Goal: Use online tool/utility: Utilize a website feature to perform a specific function

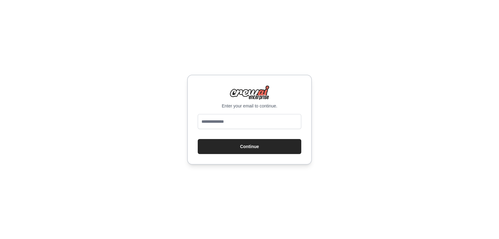
type input "**********"
click at [246, 148] on button "Continue" at bounding box center [250, 146] width 104 height 15
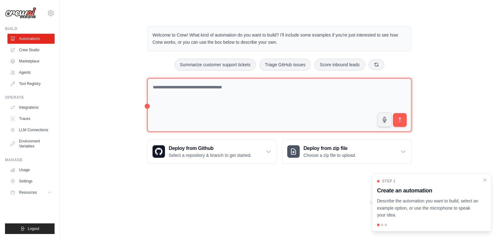
click at [243, 89] on textarea at bounding box center [279, 105] width 265 height 54
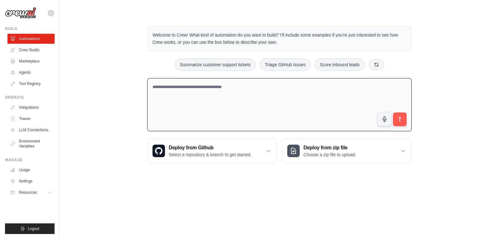
click at [243, 89] on textarea at bounding box center [279, 104] width 265 height 53
type textarea "**********"
click at [397, 117] on icon "submit" at bounding box center [400, 119] width 7 height 7
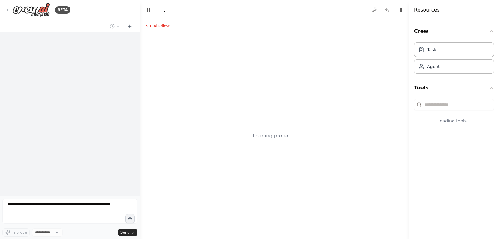
select select "****"
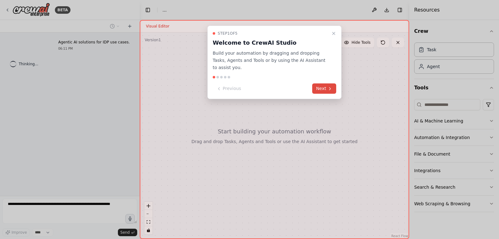
click at [317, 83] on button "Next" at bounding box center [324, 88] width 24 height 10
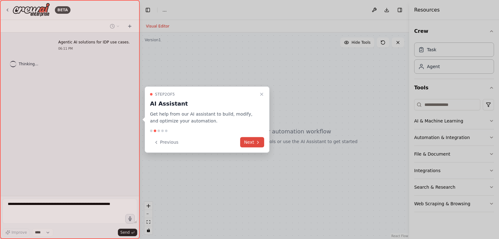
click at [249, 140] on button "Next" at bounding box center [252, 142] width 24 height 10
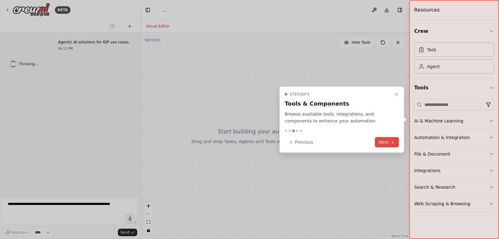
click at [398, 143] on button "Next" at bounding box center [387, 142] width 24 height 10
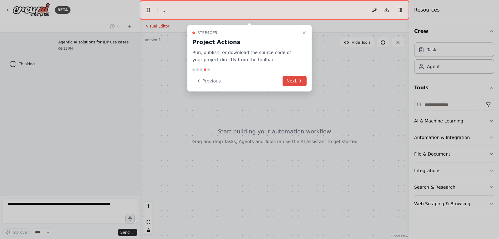
click at [300, 84] on button "Next" at bounding box center [295, 81] width 24 height 10
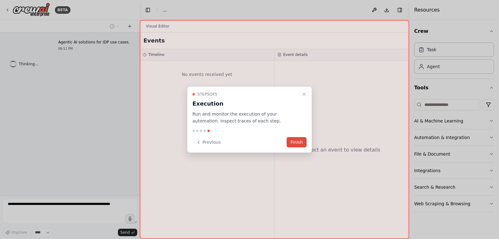
click at [300, 139] on button "Finish" at bounding box center [297, 142] width 20 height 10
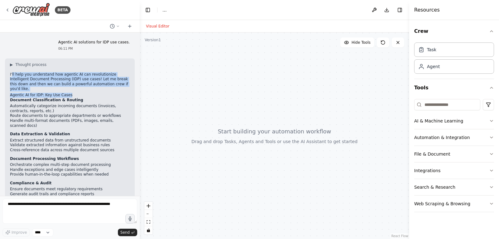
drag, startPoint x: 12, startPoint y: 75, endPoint x: 66, endPoint y: 89, distance: 56.3
click at [66, 89] on div "▶ Thought process I'll help you understand how agentic AI can revolutionize Int…" at bounding box center [70, 175] width 120 height 226
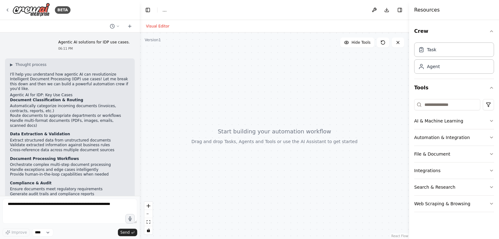
click at [22, 104] on li "Automatically categorize incoming documents (invoices, contracts, reports, etc.)" at bounding box center [70, 109] width 120 height 10
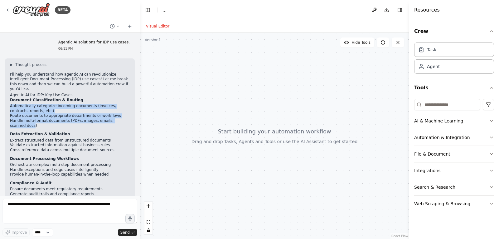
drag, startPoint x: 22, startPoint y: 103, endPoint x: 120, endPoint y: 116, distance: 99.1
click at [120, 116] on ul "Automatically categorize incoming documents (invoices, contracts, reports, etc.…" at bounding box center [70, 116] width 120 height 24
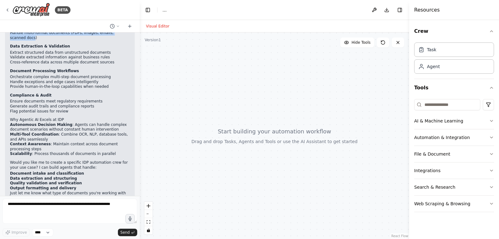
scroll to position [96, 0]
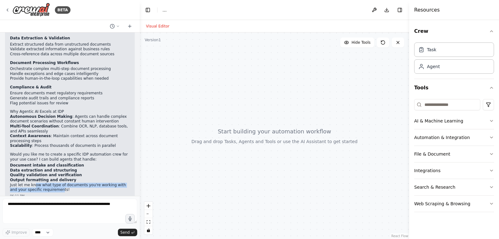
drag, startPoint x: 49, startPoint y: 174, endPoint x: 50, endPoint y: 180, distance: 5.3
click at [50, 183] on p "Just let me know what type of documents you're working with and your specific r…" at bounding box center [70, 188] width 120 height 10
drag, startPoint x: 50, startPoint y: 180, endPoint x: 32, endPoint y: 154, distance: 31.2
click at [32, 154] on div "▶ Thought process I'll help you understand how agentic AI can revolutionize Int…" at bounding box center [70, 79] width 120 height 226
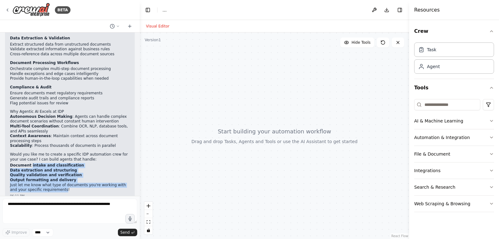
click at [32, 163] on strong "Document intake and classification" at bounding box center [47, 165] width 74 height 4
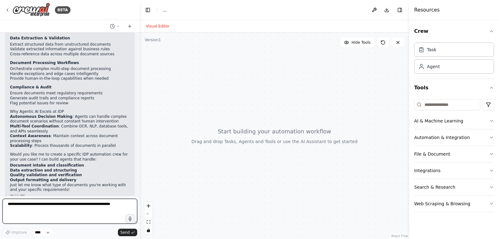
click at [54, 204] on textarea at bounding box center [69, 210] width 135 height 25
type textarea "**********"
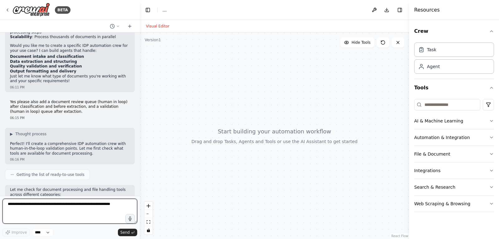
scroll to position [209, 0]
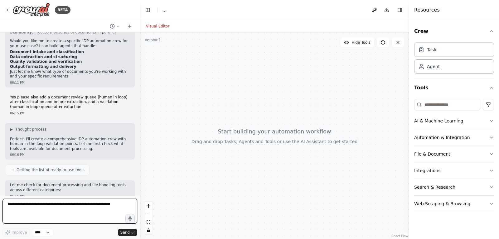
click at [41, 206] on textarea at bounding box center [69, 210] width 135 height 25
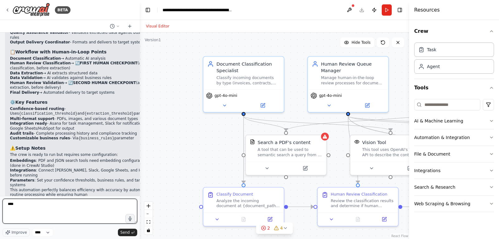
scroll to position [776, 0]
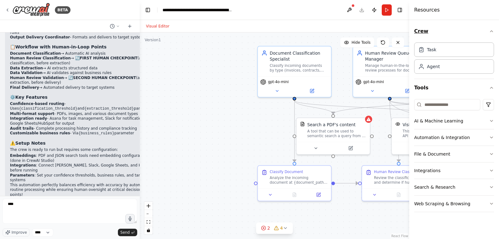
click at [490, 30] on icon "button" at bounding box center [491, 31] width 5 height 5
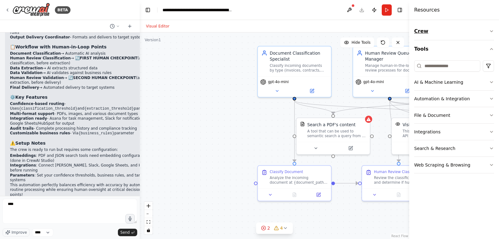
click at [490, 30] on icon "button" at bounding box center [491, 31] width 5 height 5
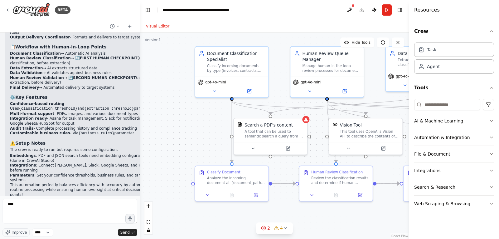
drag, startPoint x: 228, startPoint y: 124, endPoint x: 166, endPoint y: 124, distance: 62.7
click at [166, 124] on div ".deletable-edge-delete-btn { width: 20px; height: 20px; border: 0px solid #ffff…" at bounding box center [275, 135] width 270 height 206
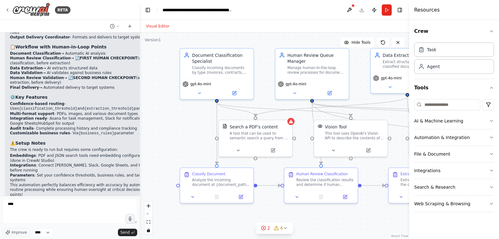
drag, startPoint x: 209, startPoint y: 118, endPoint x: 194, endPoint y: 120, distance: 15.1
click at [194, 120] on div ".deletable-edge-delete-btn { width: 20px; height: 20px; border: 0px solid #ffff…" at bounding box center [275, 135] width 270 height 206
click at [233, 60] on div "Document Classification Specialist" at bounding box center [221, 57] width 58 height 12
click at [437, 47] on div "Task" at bounding box center [454, 49] width 80 height 14
click at [491, 30] on icon "button" at bounding box center [491, 31] width 5 height 5
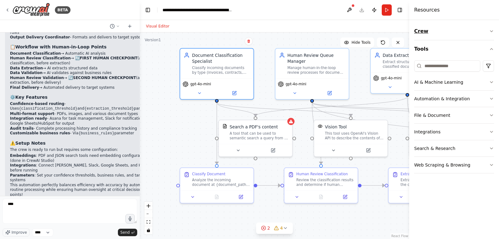
click at [491, 30] on icon "button" at bounding box center [491, 31] width 5 height 5
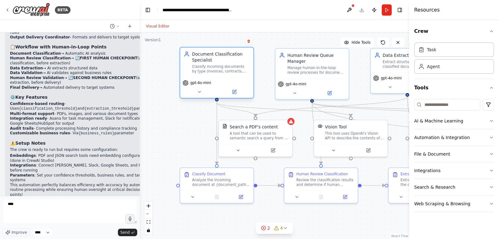
click at [228, 78] on div "gpt-4o-mini" at bounding box center [216, 87] width 73 height 21
click at [234, 93] on icon at bounding box center [233, 91] width 3 height 3
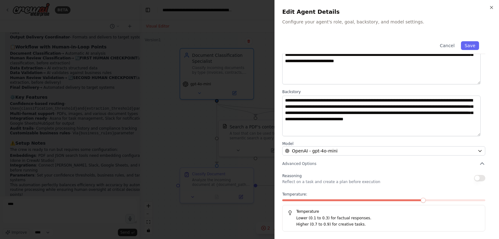
scroll to position [0, 0]
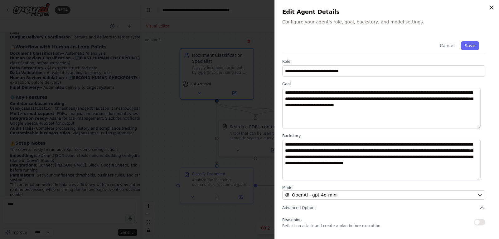
click at [491, 10] on icon "button" at bounding box center [491, 7] width 5 height 5
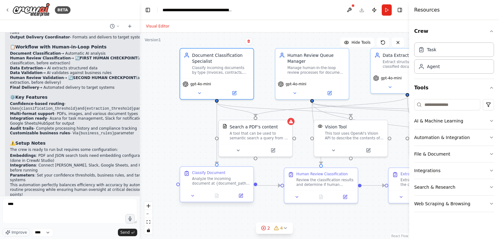
click at [219, 183] on div "Analyze the incoming document at {document_path} and classify it by type (invoi…" at bounding box center [221, 181] width 58 height 10
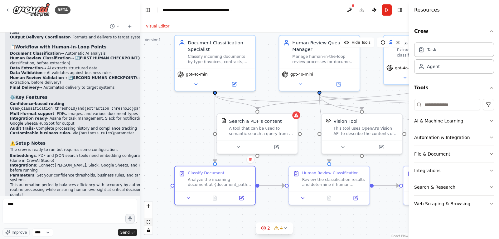
click at [147, 221] on icon "fit view" at bounding box center [149, 221] width 4 height 3
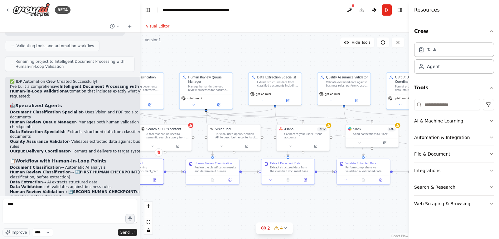
scroll to position [631, 0]
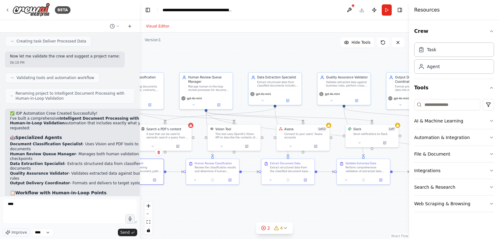
click at [81, 142] on li "Document Classification Specialist - Uses Vision and PDF tools to classify docu…" at bounding box center [83, 147] width 146 height 10
drag, startPoint x: 81, startPoint y: 124, endPoint x: 101, endPoint y: 123, distance: 20.3
click at [101, 142] on li "Document Classification Specialist - Uses Vision and PDF tools to classify docu…" at bounding box center [83, 147] width 146 height 10
click at [108, 142] on li "Document Classification Specialist - Uses Vision and PDF tools to classify docu…" at bounding box center [83, 147] width 146 height 10
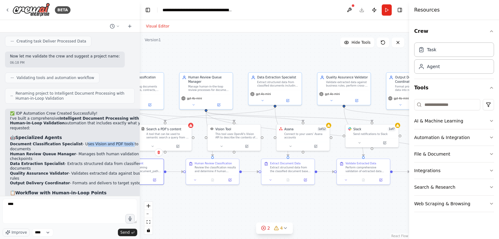
drag, startPoint x: 108, startPoint y: 122, endPoint x: 78, endPoint y: 124, distance: 29.7
click at [78, 142] on li "Document Classification Specialist - Uses Vision and PDF tools to classify docu…" at bounding box center [83, 147] width 146 height 10
drag, startPoint x: 78, startPoint y: 124, endPoint x: 70, endPoint y: 129, distance: 8.9
click at [70, 142] on li "Document Classification Specialist - Uses Vision and PDF tools to classify docu…" at bounding box center [83, 147] width 146 height 10
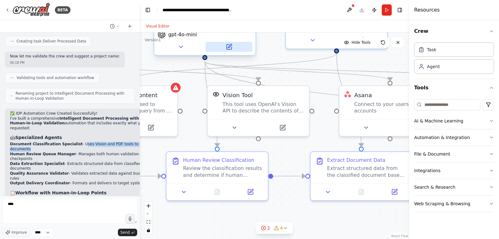
click at [231, 47] on icon at bounding box center [228, 46] width 5 height 5
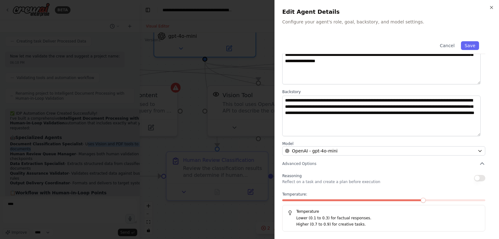
scroll to position [0, 0]
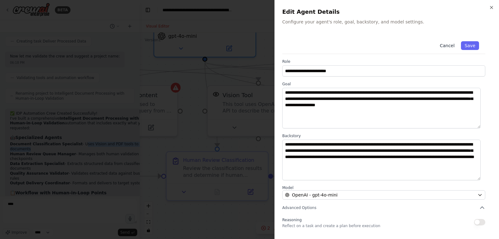
click at [439, 44] on button "Cancel" at bounding box center [447, 45] width 22 height 9
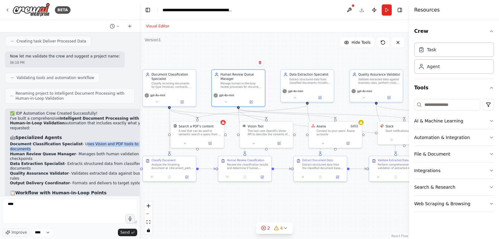
drag, startPoint x: 350, startPoint y: 181, endPoint x: 348, endPoint y: 207, distance: 26.6
click at [348, 207] on div ".deletable-edge-delete-btn { width: 20px; height: 20px; border: 0px solid #ffff…" at bounding box center [275, 135] width 270 height 206
click at [239, 166] on div "Review the classification results and determine if human validation is required…" at bounding box center [248, 165] width 42 height 7
click at [261, 177] on icon at bounding box center [262, 176] width 2 height 2
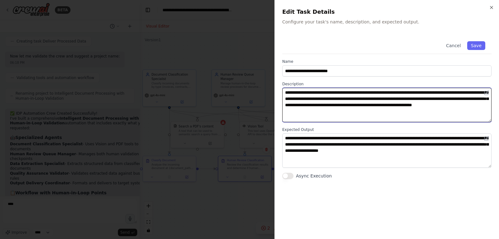
click at [314, 92] on textarea "**********" at bounding box center [386, 105] width 209 height 34
drag, startPoint x: 314, startPoint y: 92, endPoint x: 447, endPoint y: 102, distance: 133.9
click at [447, 102] on textarea "**********" at bounding box center [386, 105] width 209 height 34
click at [364, 108] on textarea "**********" at bounding box center [386, 105] width 209 height 34
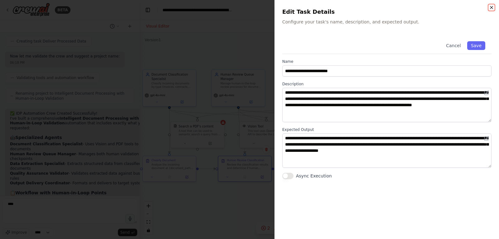
click at [494, 7] on icon "button" at bounding box center [491, 7] width 5 height 5
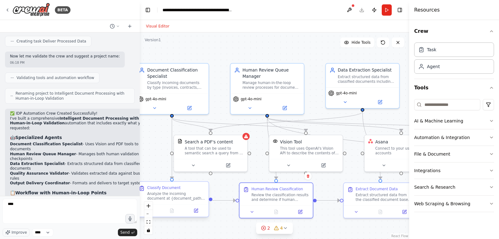
click at [193, 192] on div "Analyze the incoming document at {document_path} and classify it by type (invoi…" at bounding box center [176, 196] width 58 height 10
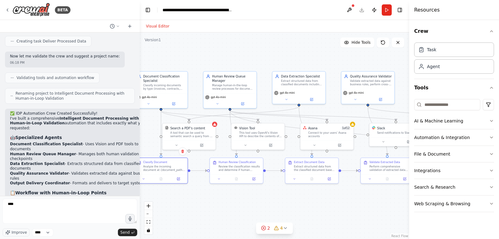
drag, startPoint x: 207, startPoint y: 219, endPoint x: 168, endPoint y: 212, distance: 39.7
click at [168, 212] on div ".deletable-edge-delete-btn { width: 20px; height: 20px; border: 0px solid #ffff…" at bounding box center [275, 135] width 270 height 206
click at [271, 146] on icon at bounding box center [270, 144] width 3 height 3
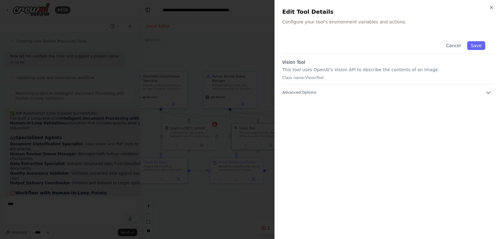
click at [293, 69] on p "This tool uses OpenAI's Vision API to describe the contents of an image." at bounding box center [386, 69] width 209 height 6
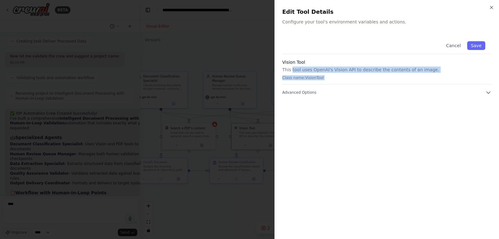
drag, startPoint x: 293, startPoint y: 69, endPoint x: 415, endPoint y: 73, distance: 122.0
click at [415, 73] on div "Vision Tool This tool uses OpenAI's Vision API to describe the contents of an i…" at bounding box center [386, 71] width 209 height 25
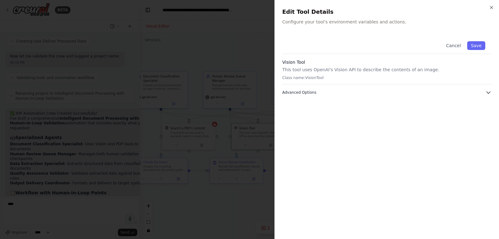
click at [490, 92] on icon "button" at bounding box center [489, 93] width 4 height 2
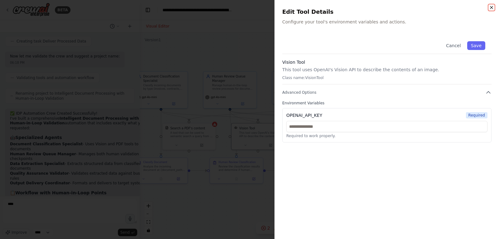
click at [491, 9] on icon "button" at bounding box center [491, 7] width 5 height 5
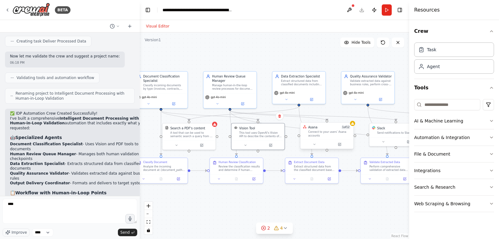
click at [322, 129] on div "Asana 1 of 12" at bounding box center [329, 127] width 43 height 4
click at [340, 145] on icon at bounding box center [339, 144] width 2 height 2
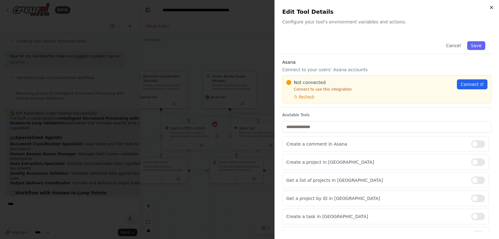
click at [491, 7] on icon "button" at bounding box center [491, 7] width 5 height 5
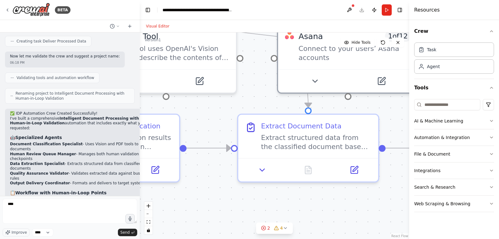
click at [337, 211] on div ".deletable-edge-delete-btn { width: 20px; height: 20px; border: 0px solid #ffff…" at bounding box center [275, 135] width 270 height 206
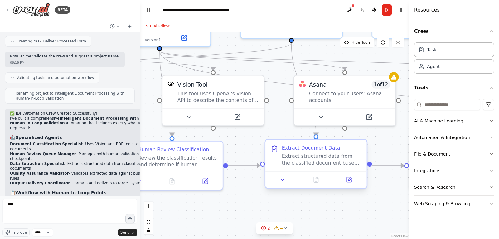
click at [347, 155] on div "Extract structured data from the classified document based on its type and busi…" at bounding box center [322, 159] width 80 height 13
click at [350, 177] on icon at bounding box center [349, 179] width 7 height 7
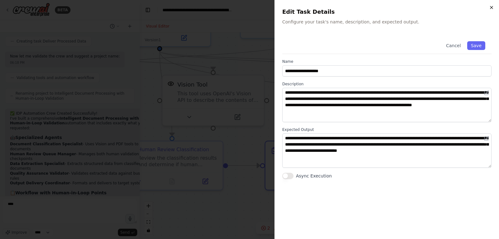
click at [492, 9] on icon "button" at bounding box center [491, 7] width 5 height 5
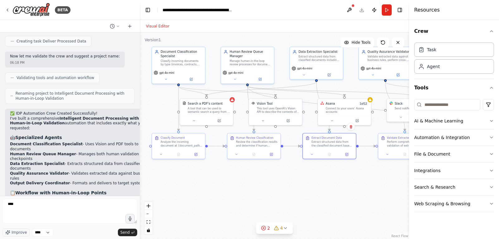
click at [349, 183] on div ".deletable-edge-delete-btn { width: 20px; height: 20px; border: 0px solid #ffff…" at bounding box center [275, 135] width 270 height 206
click at [281, 229] on span "4" at bounding box center [281, 228] width 3 height 6
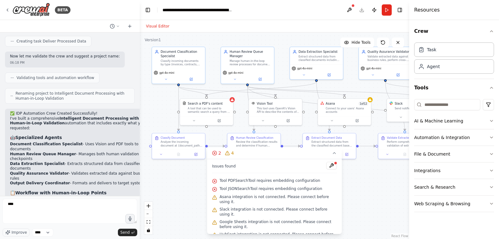
click at [334, 165] on div at bounding box center [336, 163] width 4 height 4
click at [333, 168] on button at bounding box center [331, 165] width 11 height 7
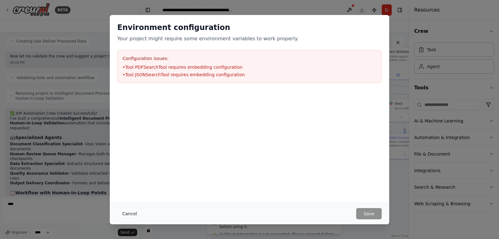
click at [134, 209] on button "Cancel" at bounding box center [129, 213] width 25 height 11
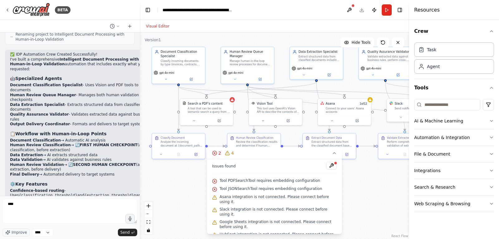
scroll to position [704, 0]
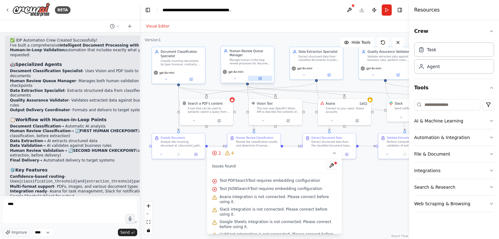
click at [262, 79] on button at bounding box center [260, 78] width 24 height 5
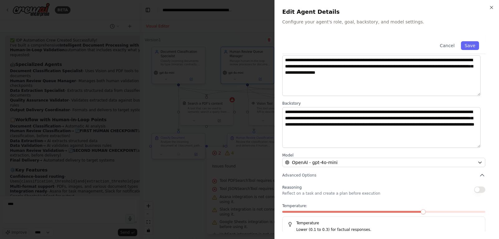
scroll to position [44, 0]
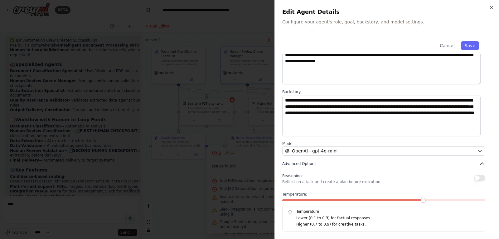
click at [479, 163] on icon "button" at bounding box center [482, 163] width 6 height 6
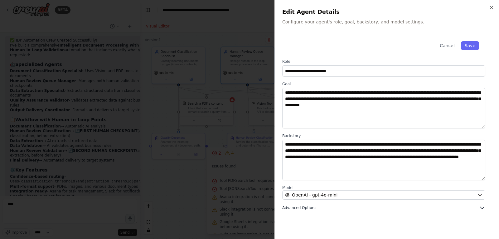
click at [480, 206] on icon "button" at bounding box center [482, 207] width 6 height 6
click at [491, 7] on icon "button" at bounding box center [491, 7] width 5 height 5
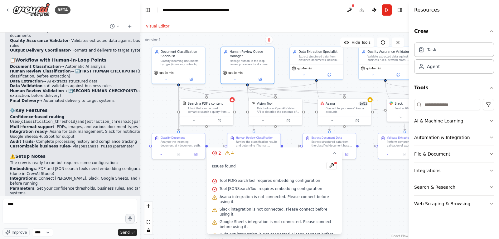
scroll to position [776, 0]
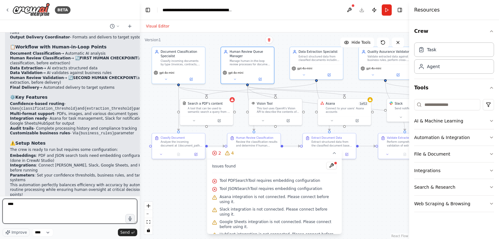
click at [49, 199] on textarea "****" at bounding box center [69, 210] width 135 height 25
drag, startPoint x: 49, startPoint y: 199, endPoint x: 0, endPoint y: 202, distance: 48.7
click at [0, 202] on div "BETA Agentic AI solutions for IDP use cases. 06:11 PM ▶ Thought process I'll he…" at bounding box center [70, 119] width 140 height 239
type textarea "***"
type textarea "**********"
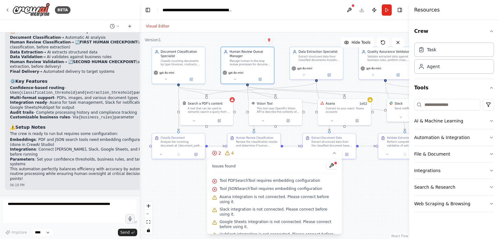
scroll to position [818, 0]
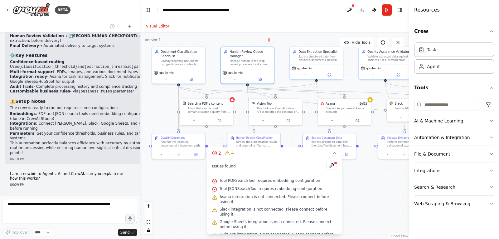
click at [348, 167] on div ".deletable-edge-delete-btn { width: 20px; height: 20px; border: 0px solid #ffff…" at bounding box center [275, 135] width 270 height 206
click at [333, 155] on icon at bounding box center [334, 152] width 5 height 5
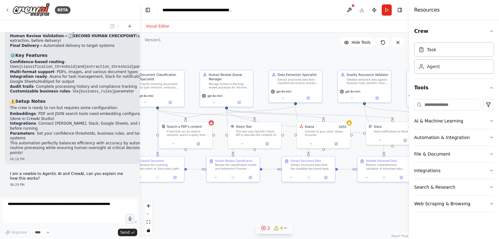
drag, startPoint x: 337, startPoint y: 183, endPoint x: 316, endPoint y: 206, distance: 31.8
click at [316, 206] on div ".deletable-edge-delete-btn { width: 20px; height: 20px; border: 0px solid #ffff…" at bounding box center [275, 135] width 270 height 206
click at [362, 44] on span "Hide Tools" at bounding box center [361, 42] width 19 height 5
click at [362, 44] on span "Show Tools" at bounding box center [360, 42] width 21 height 5
click at [362, 44] on span "Hide Tools" at bounding box center [361, 42] width 19 height 5
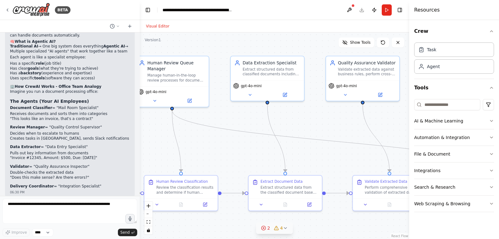
drag, startPoint x: 202, startPoint y: 148, endPoint x: 128, endPoint y: 138, distance: 75.0
click at [128, 138] on div "BETA Agentic AI solutions for IDP use cases. 06:11 PM ▶ Thought process I'll he…" at bounding box center [249, 119] width 499 height 239
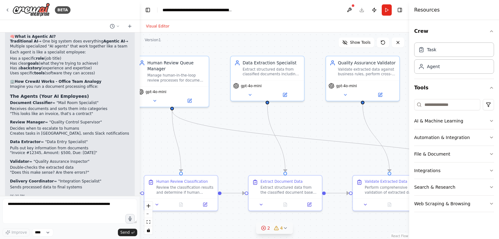
click at [128, 138] on div "▶ Thought process Absolutely! Let me break down how this agentic AI system work…" at bounding box center [70, 103] width 130 height 196
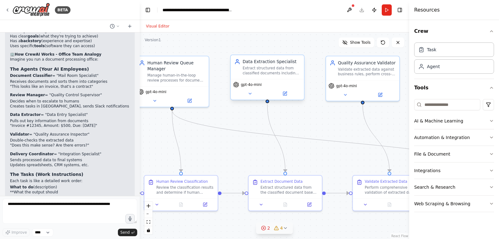
click at [282, 89] on div "gpt-4o-mini" at bounding box center [267, 89] width 73 height 21
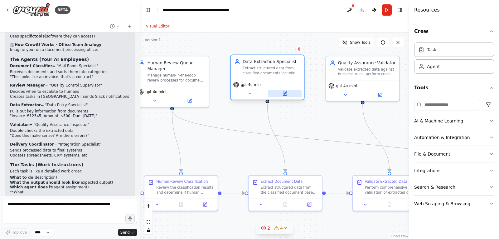
click at [280, 94] on button at bounding box center [285, 93] width 34 height 7
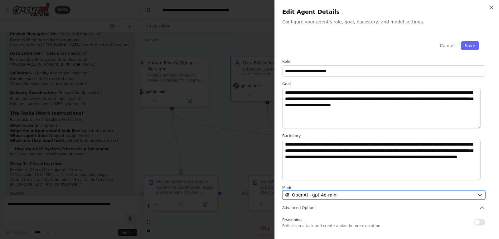
click at [478, 192] on icon "button" at bounding box center [480, 194] width 5 height 5
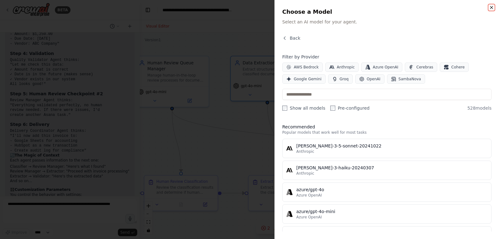
click at [492, 7] on icon "button" at bounding box center [491, 7] width 2 height 2
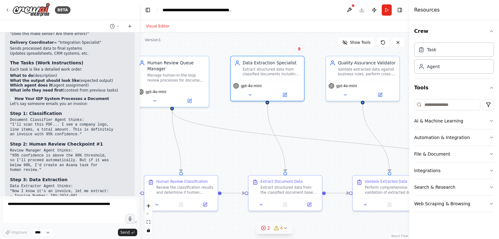
scroll to position [1161, 0]
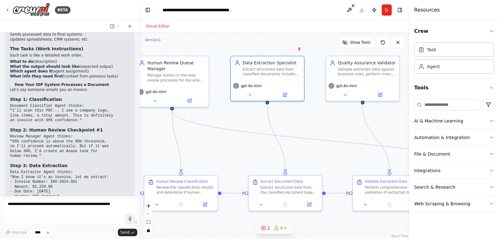
click at [357, 47] on div ".deletable-edge-delete-btn { width: 20px; height: 20px; border: 0px solid #ffff…" at bounding box center [275, 135] width 270 height 206
click at [363, 44] on span "Show Tools" at bounding box center [360, 42] width 21 height 5
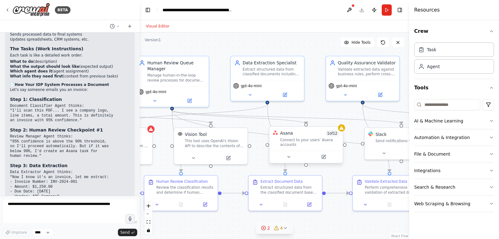
click at [291, 135] on div "Asana" at bounding box center [286, 133] width 13 height 6
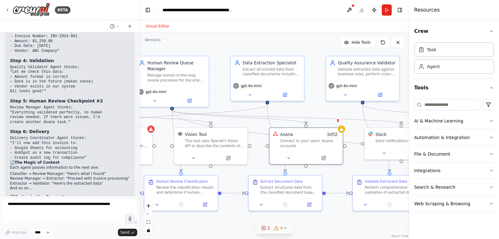
scroll to position [1379, 0]
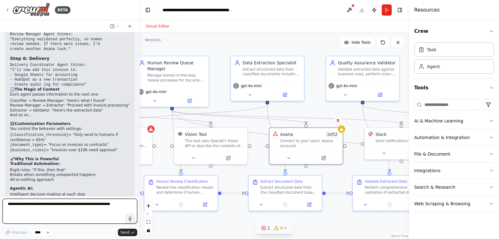
click at [37, 206] on textarea at bounding box center [69, 210] width 135 height 25
type textarea "**********"
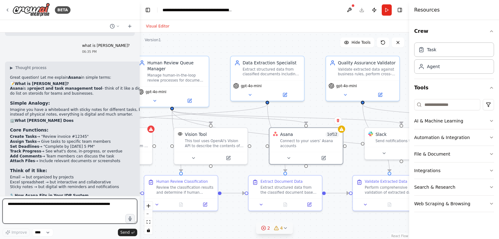
scroll to position [1612, 0]
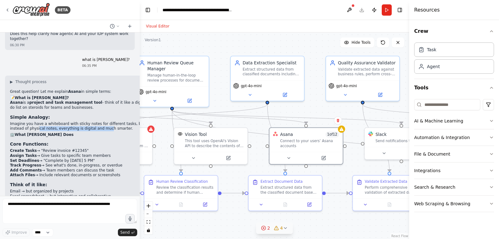
drag, startPoint x: 29, startPoint y: 108, endPoint x: 88, endPoint y: 108, distance: 58.3
click at [88, 121] on p "Imagine you have a whiteboard with sticky notes for different tasks, but instea…" at bounding box center [82, 126] width 144 height 10
click at [39, 148] on li "Create Tasks → "Review invoice #12345"" at bounding box center [82, 150] width 144 height 5
drag, startPoint x: 39, startPoint y: 129, endPoint x: 71, endPoint y: 128, distance: 31.5
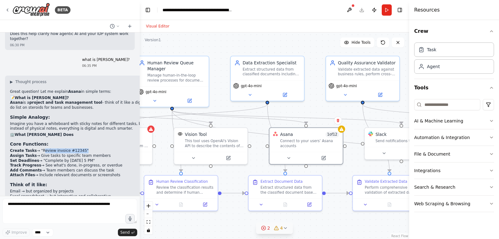
click at [38, 153] on li "Assign Tasks → Give tasks to specific team members" at bounding box center [82, 155] width 144 height 5
drag, startPoint x: 38, startPoint y: 137, endPoint x: 94, endPoint y: 136, distance: 56.5
click at [94, 153] on li "Assign Tasks → Give tasks to specific team members" at bounding box center [82, 155] width 144 height 5
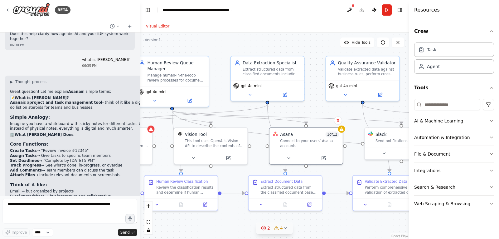
click at [49, 158] on li "Set Deadlines → "Complete by [DATE] 5 PM"" at bounding box center [82, 160] width 144 height 5
drag, startPoint x: 49, startPoint y: 140, endPoint x: 80, endPoint y: 140, distance: 30.3
click at [80, 158] on li "Set Deadlines → "Complete by [DATE] 5 PM"" at bounding box center [82, 160] width 144 height 5
click at [46, 163] on li "Track Progress → See what's done, in-progress, or overdue" at bounding box center [82, 165] width 144 height 5
drag, startPoint x: 46, startPoint y: 146, endPoint x: 89, endPoint y: 146, distance: 43.1
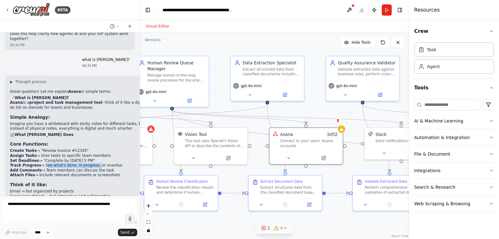
click at [89, 163] on li "Track Progress → See what's done, in-progress, or overdue" at bounding box center [82, 165] width 144 height 5
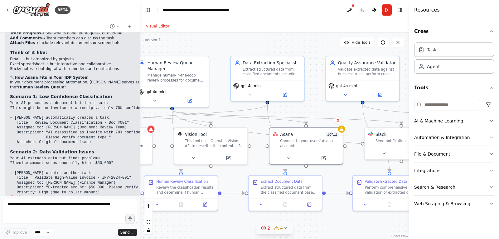
scroll to position [1758, 0]
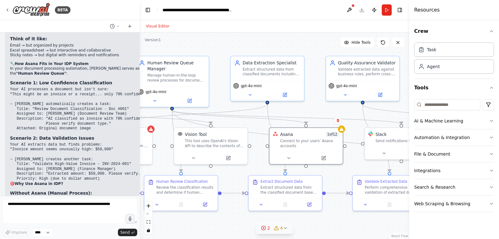
click at [48, 92] on code "Your AI processes a document but isn't sure: "This might be an invoice or a rec…" at bounding box center [79, 108] width 139 height 43
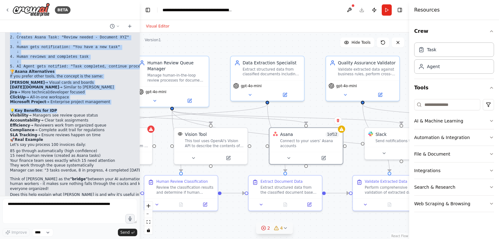
drag, startPoint x: 48, startPoint y: 92, endPoint x: 92, endPoint y: 92, distance: 44.6
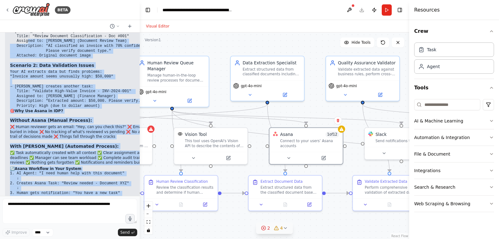
click at [63, 185] on code "1. AI Agent: "I need human help with this document" ↓ 2. Creates Asana Task: "R…" at bounding box center [82, 192] width 144 height 43
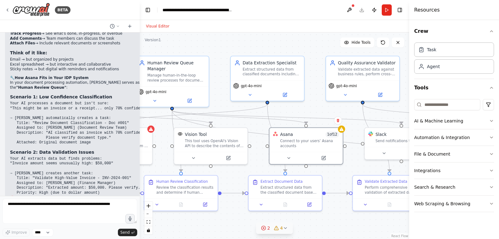
scroll to position [1758, 0]
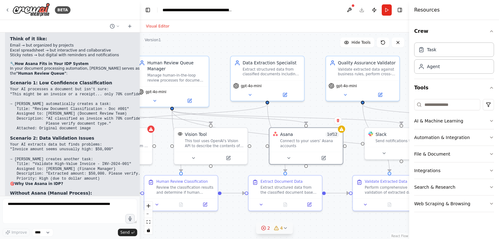
click at [49, 95] on code "Your AI processes a document but isn't sure: "This might be an invoice or a rec…" at bounding box center [79, 108] width 139 height 43
drag, startPoint x: 52, startPoint y: 95, endPoint x: 95, endPoint y: 95, distance: 42.4
click at [95, 95] on code "Your AI processes a document but isn't sure: "This might be an invoice or a rec…" at bounding box center [79, 108] width 139 height 43
click at [95, 94] on code "Your AI processes a document but isn't sure: "This might be an invoice or a rec…" at bounding box center [79, 108] width 139 height 43
click at [45, 101] on code "Your AI processes a document but isn't sure: "This might be an invoice or a rec…" at bounding box center [79, 108] width 139 height 43
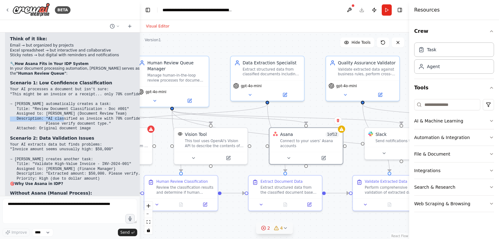
drag, startPoint x: 45, startPoint y: 101, endPoint x: 86, endPoint y: 102, distance: 41.2
click at [86, 102] on code "Your AI processes a document but isn't sure: "This might be an invoice or a rec…" at bounding box center [79, 108] width 139 height 43
click at [49, 110] on code "Your AI processes a document but isn't sure: "This might be an invoice or a rec…" at bounding box center [79, 108] width 139 height 43
drag, startPoint x: 49, startPoint y: 110, endPoint x: 80, endPoint y: 109, distance: 31.2
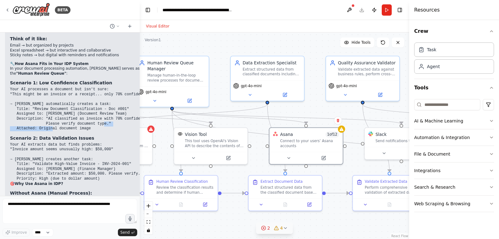
click at [80, 109] on code "Your AI processes a document but isn't sure: "This might be an invoice or a rec…" at bounding box center [79, 108] width 139 height 43
click at [22, 142] on code "Your AI extracts data but finds problems: "Invoice amount seems unusually high:…" at bounding box center [76, 161] width 133 height 38
drag, startPoint x: 22, startPoint y: 125, endPoint x: 79, endPoint y: 125, distance: 56.8
click at [79, 142] on code "Your AI extracts data but finds problems: "Invoice amount seems unusually high:…" at bounding box center [76, 161] width 133 height 38
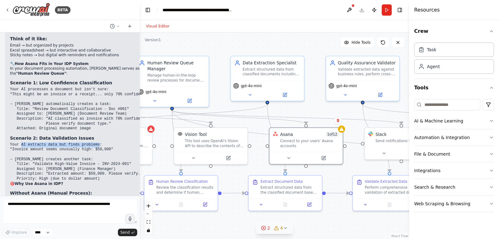
click at [79, 142] on code "Your AI extracts data but finds problems: "Invoice amount seems unusually high:…" at bounding box center [76, 161] width 133 height 38
drag, startPoint x: 79, startPoint y: 125, endPoint x: 34, endPoint y: 125, distance: 45.5
click at [34, 142] on code "Your AI extracts data but finds problems: "Invoice amount seems unusually high:…" at bounding box center [76, 161] width 133 height 38
drag, startPoint x: 34, startPoint y: 125, endPoint x: 79, endPoint y: 129, distance: 45.4
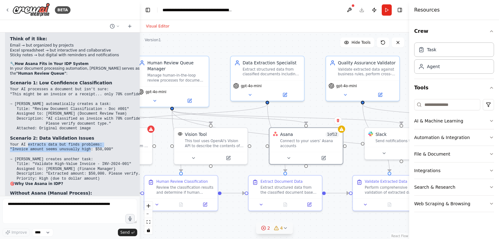
click at [79, 142] on code "Your AI extracts data but finds problems: "Invoice amount seems unusually high:…" at bounding box center [76, 161] width 133 height 38
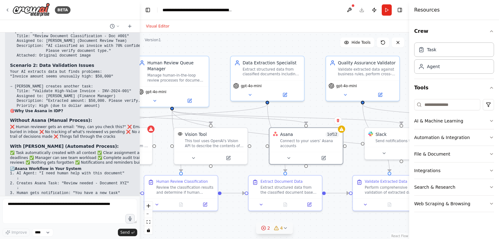
click at [24, 150] on p "✅ Task automatically created with all context ✅ Clear assignment and deadlines …" at bounding box center [82, 157] width 144 height 15
drag, startPoint x: 24, startPoint y: 131, endPoint x: 76, endPoint y: 131, distance: 52.4
click at [76, 150] on p "✅ Task automatically created with all context ✅ Clear assignment and deadlines …" at bounding box center [82, 157] width 144 height 15
click at [95, 150] on p "✅ Task automatically created with all context ✅ Clear assignment and deadlines …" at bounding box center [82, 157] width 144 height 15
drag, startPoint x: 98, startPoint y: 132, endPoint x: 94, endPoint y: 143, distance: 10.9
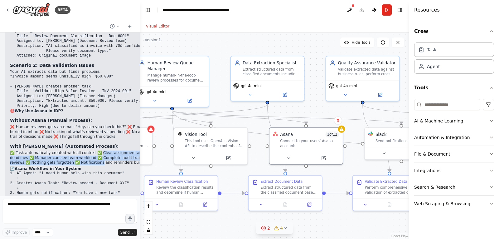
click at [94, 150] on p "✅ Task automatically created with all context ✅ Clear assignment and deadlines …" at bounding box center [82, 157] width 144 height 15
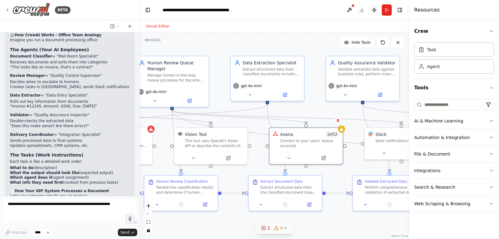
scroll to position [884, 0]
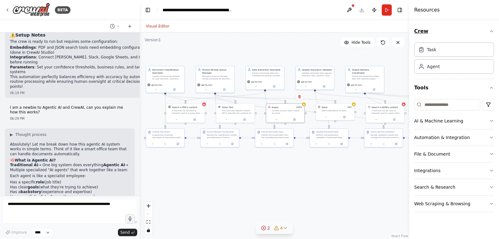
click at [489, 32] on button "Crew" at bounding box center [454, 30] width 80 height 17
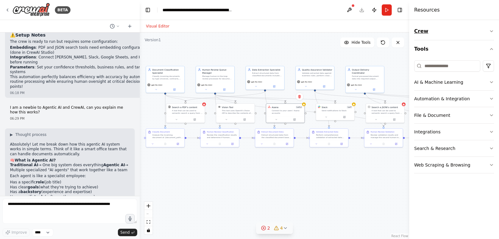
click at [489, 32] on button "Crew" at bounding box center [454, 30] width 80 height 17
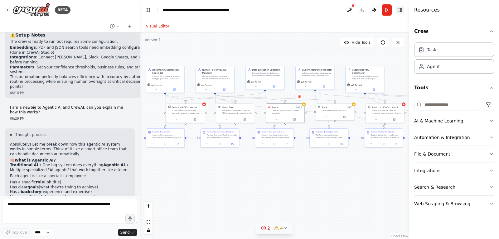
click at [401, 11] on button "Toggle Right Sidebar" at bounding box center [400, 10] width 9 height 9
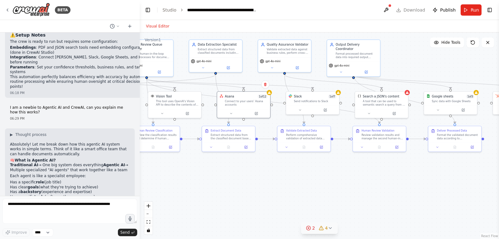
click at [409, 9] on header "**********" at bounding box center [319, 10] width 359 height 20
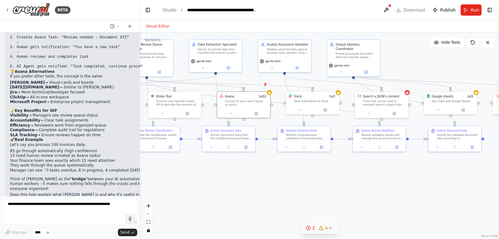
scroll to position [1904, 0]
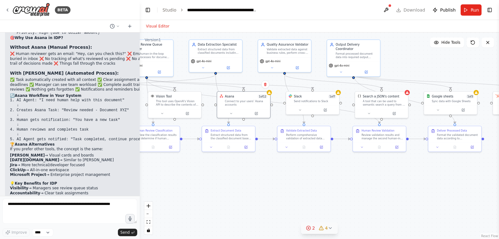
click at [30, 153] on li "[PERSON_NAME] → Visual cards and boards" at bounding box center [82, 155] width 144 height 5
drag, startPoint x: 30, startPoint y: 137, endPoint x: 53, endPoint y: 136, distance: 23.4
click at [53, 153] on li "[PERSON_NAME] → Visual cards and boards" at bounding box center [82, 155] width 144 height 5
click at [43, 158] on li "[DATE][DOMAIN_NAME] → Similar to [PERSON_NAME]" at bounding box center [82, 160] width 144 height 5
drag, startPoint x: 43, startPoint y: 142, endPoint x: 56, endPoint y: 142, distance: 13.7
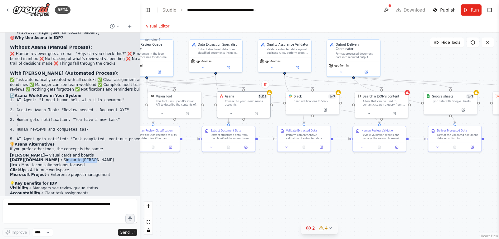
click at [56, 158] on li "[DATE][DOMAIN_NAME] → Similar to [PERSON_NAME]" at bounding box center [82, 160] width 144 height 5
click at [28, 163] on li "Jira → More technical/developer focused" at bounding box center [82, 165] width 144 height 5
drag, startPoint x: 28, startPoint y: 144, endPoint x: 66, endPoint y: 143, distance: 37.8
click at [66, 163] on li "Jira → More technical/developer focused" at bounding box center [82, 165] width 144 height 5
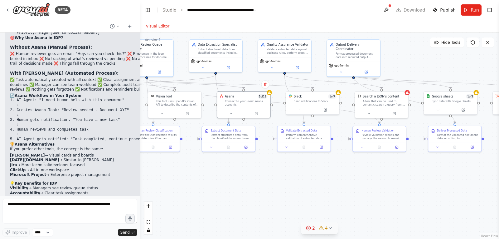
drag, startPoint x: 30, startPoint y: 149, endPoint x: 64, endPoint y: 149, distance: 33.7
click at [64, 168] on li "ClickUp → All-in-one workspace" at bounding box center [82, 170] width 144 height 5
drag, startPoint x: 50, startPoint y: 154, endPoint x: 99, endPoint y: 156, distance: 49.0
click at [99, 172] on li "Microsoft Project → Enterprise project management" at bounding box center [82, 174] width 144 height 5
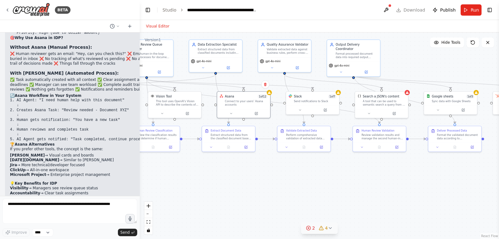
click at [99, 172] on li "Microsoft Project → Enterprise project management" at bounding box center [82, 174] width 144 height 5
click at [43, 186] on li "Visibility → Managers see review queue status" at bounding box center [82, 188] width 144 height 5
drag, startPoint x: 43, startPoint y: 169, endPoint x: 80, endPoint y: 169, distance: 36.8
click at [80, 186] on li "Visibility → Managers see review queue status" at bounding box center [82, 188] width 144 height 5
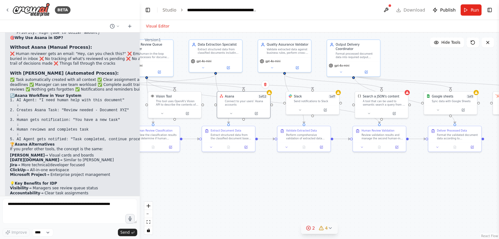
scroll to position [1976, 0]
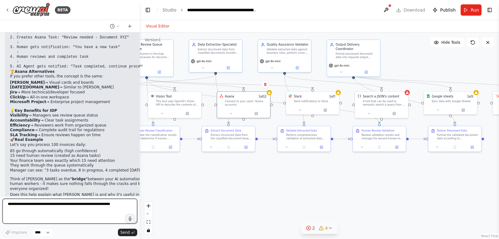
click at [54, 206] on textarea at bounding box center [69, 210] width 135 height 25
type textarea "**********"
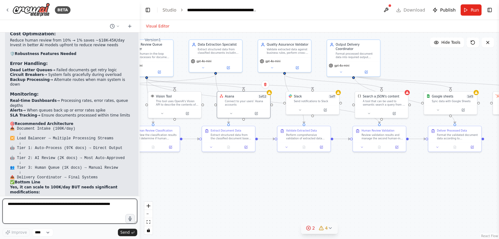
scroll to position [2711, 0]
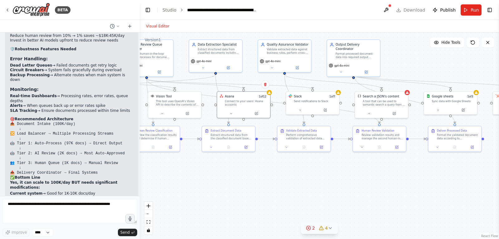
click at [114, 231] on p "Would you like me to modify the current crew to be more scalable, or do you wan…" at bounding box center [72, 236] width 124 height 10
drag, startPoint x: 114, startPoint y: 176, endPoint x: 50, endPoint y: 174, distance: 64.0
click at [50, 231] on p "Would you like me to modify the current crew to be more scalable, or do you wan…" at bounding box center [72, 236] width 124 height 10
copy p "modify the current crew to be more scalable"
click at [30, 212] on textarea at bounding box center [69, 210] width 135 height 25
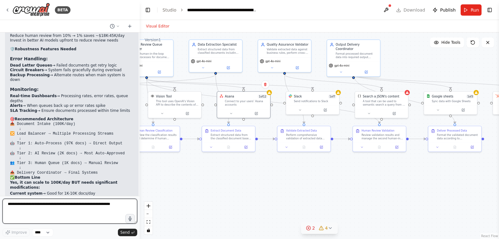
paste textarea "**********"
type textarea "**********"
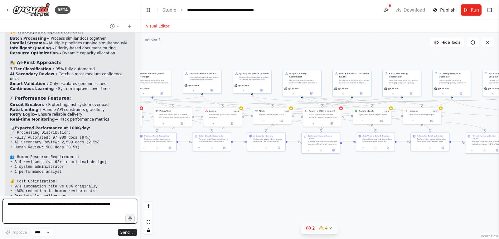
scroll to position [3741, 0]
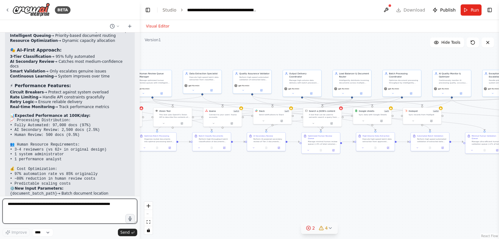
click at [58, 200] on textarea at bounding box center [69, 210] width 135 height 25
click at [449, 46] on button "Hide Tools" at bounding box center [447, 42] width 34 height 10
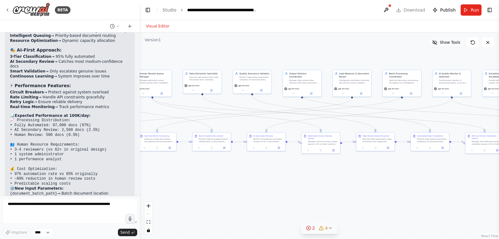
click at [448, 46] on button "Show Tools" at bounding box center [447, 42] width 36 height 10
click at [448, 46] on button "Hide Tools" at bounding box center [447, 42] width 34 height 10
click at [448, 46] on button "Show Tools" at bounding box center [447, 42] width 36 height 10
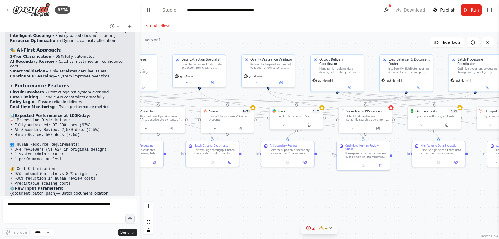
drag, startPoint x: 263, startPoint y: 166, endPoint x: 283, endPoint y: 187, distance: 28.7
click at [283, 187] on div ".deletable-edge-delete-btn { width: 20px; height: 20px; border: 0px solid #ffff…" at bounding box center [319, 135] width 359 height 206
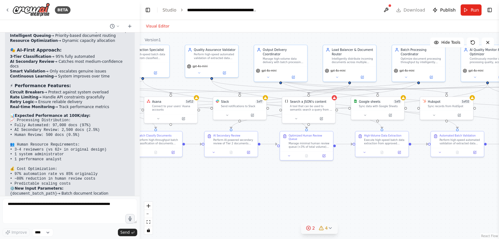
drag, startPoint x: 274, startPoint y: 176, endPoint x: 198, endPoint y: 170, distance: 76.7
click at [198, 170] on div ".deletable-edge-delete-btn { width: 20px; height: 20px; border: 0px solid #ffff…" at bounding box center [319, 135] width 359 height 206
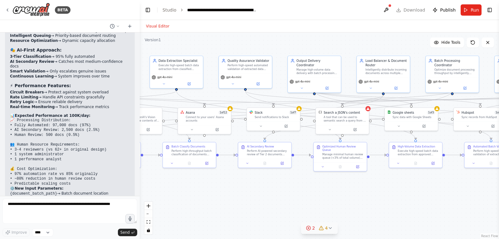
drag, startPoint x: 388, startPoint y: 170, endPoint x: 427, endPoint y: 181, distance: 40.9
click at [427, 181] on div ".deletable-edge-delete-btn { width: 20px; height: 20px; border: 0px solid #ffff…" at bounding box center [319, 135] width 359 height 206
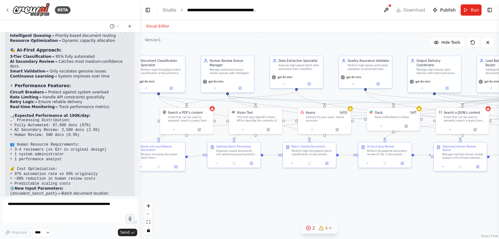
drag, startPoint x: 256, startPoint y: 183, endPoint x: 377, endPoint y: 183, distance: 120.1
click at [377, 183] on div ".deletable-edge-delete-btn { width: 20px; height: 20px; border: 0px solid #ffff…" at bounding box center [319, 135] width 359 height 206
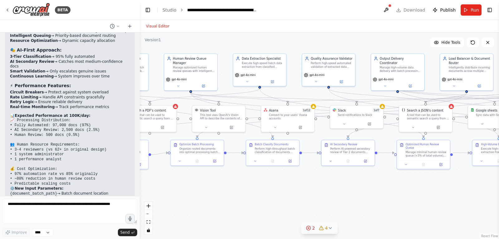
drag, startPoint x: 240, startPoint y: 192, endPoint x: 164, endPoint y: 184, distance: 76.6
click at [164, 184] on div ".deletable-edge-delete-btn { width: 20px; height: 20px; border: 0px solid #ffff…" at bounding box center [319, 135] width 359 height 206
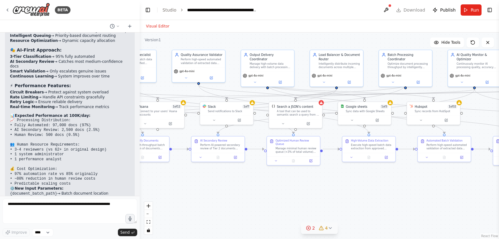
drag, startPoint x: 356, startPoint y: 184, endPoint x: 211, endPoint y: 180, distance: 145.7
click at [211, 180] on div ".deletable-edge-delete-btn { width: 20px; height: 20px; border: 0px solid #ffff…" at bounding box center [319, 135] width 359 height 206
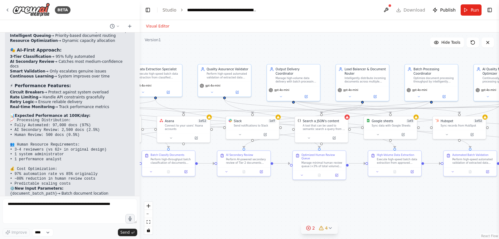
drag, startPoint x: 386, startPoint y: 180, endPoint x: 427, endPoint y: 195, distance: 43.9
click at [427, 195] on div ".deletable-edge-delete-btn { width: 20px; height: 20px; border: 0px solid #ffff…" at bounding box center [319, 135] width 359 height 206
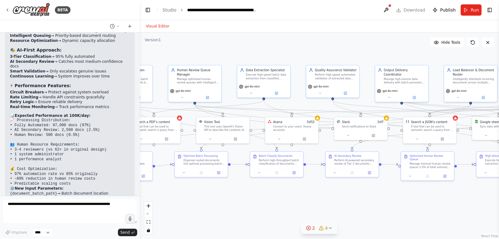
drag, startPoint x: 264, startPoint y: 194, endPoint x: 373, endPoint y: 195, distance: 109.2
click at [373, 195] on div ".deletable-edge-delete-btn { width: 20px; height: 20px; border: 0px solid #ffff…" at bounding box center [319, 135] width 359 height 206
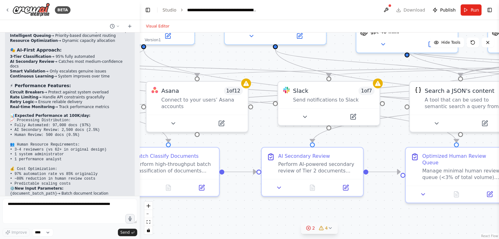
drag, startPoint x: 337, startPoint y: 181, endPoint x: 320, endPoint y: 216, distance: 39.1
click at [320, 216] on div ".deletable-edge-delete-btn { width: 20px; height: 20px; border: 0px solid #ffff…" at bounding box center [319, 135] width 359 height 206
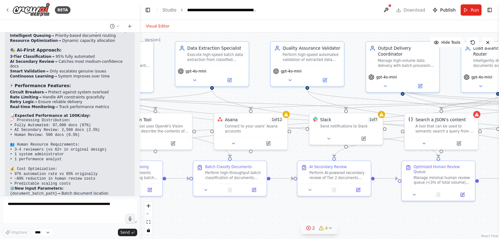
click at [389, 209] on div ".deletable-edge-delete-btn { width: 20px; height: 20px; border: 0px solid #ffff…" at bounding box center [319, 135] width 359 height 206
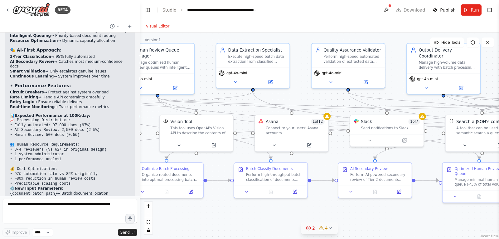
drag, startPoint x: 306, startPoint y: 207, endPoint x: 310, endPoint y: 207, distance: 4.4
click at [310, 207] on div ".deletable-edge-delete-btn { width: 20px; height: 20px; border: 0px solid #ffff…" at bounding box center [319, 135] width 359 height 206
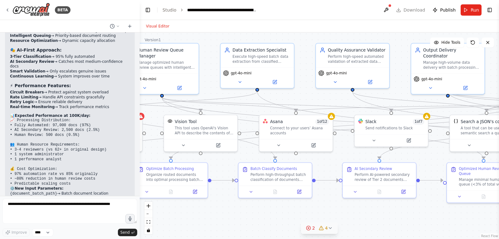
click at [330, 227] on icon at bounding box center [330, 227] width 5 height 5
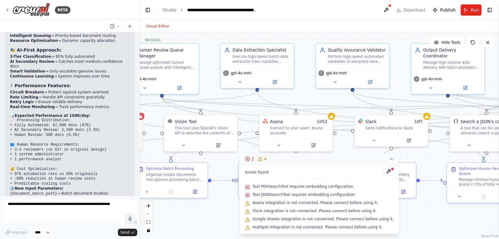
click at [215, 217] on div ".deletable-edge-delete-btn { width: 20px; height: 20px; border: 0px solid #ffff…" at bounding box center [319, 135] width 359 height 206
click at [389, 159] on icon at bounding box center [391, 158] width 5 height 5
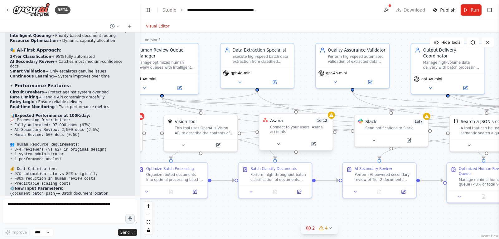
click at [300, 129] on div "Connect to your users’ Asana accounts" at bounding box center [299, 129] width 59 height 10
click at [333, 118] on div at bounding box center [331, 114] width 7 height 7
click at [291, 127] on div "Connect to your users’ Asana accounts" at bounding box center [299, 129] width 59 height 10
click at [490, 8] on button "Toggle Right Sidebar" at bounding box center [489, 10] width 9 height 9
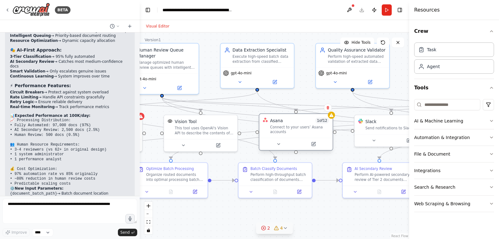
click at [284, 127] on div "Connect to your users’ Asana accounts" at bounding box center [299, 129] width 59 height 10
click at [317, 145] on button at bounding box center [314, 143] width 34 height 7
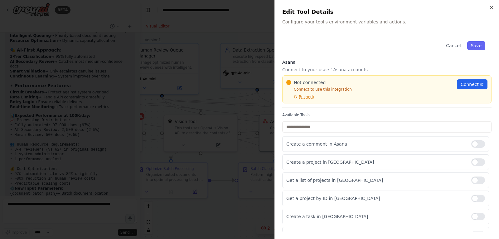
click at [243, 19] on div at bounding box center [249, 119] width 499 height 239
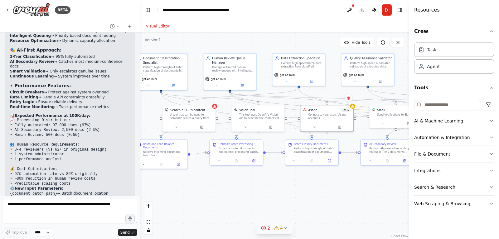
drag, startPoint x: 323, startPoint y: 205, endPoint x: 356, endPoint y: 173, distance: 46.1
click at [356, 173] on div ".deletable-edge-delete-btn { width: 20px; height: 20px; border: 0px solid #ffff…" at bounding box center [275, 135] width 270 height 206
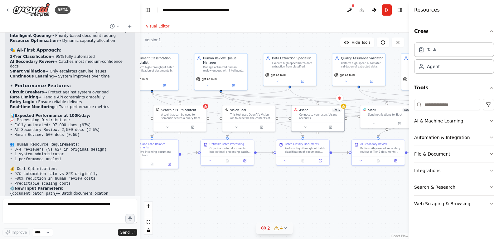
drag, startPoint x: 221, startPoint y: 183, endPoint x: 208, endPoint y: 183, distance: 12.2
click at [208, 183] on div ".deletable-edge-delete-btn { width: 20px; height: 20px; border: 0px solid #ffff…" at bounding box center [275, 135] width 270 height 206
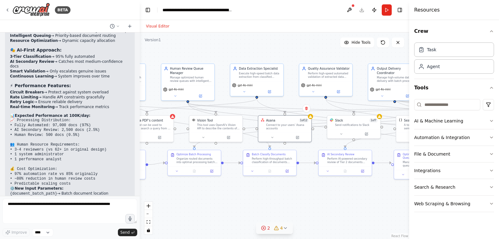
drag, startPoint x: 347, startPoint y: 188, endPoint x: 282, endPoint y: 199, distance: 65.8
click at [282, 199] on div ".deletable-edge-delete-btn { width: 20px; height: 20px; border: 0px solid #ffff…" at bounding box center [275, 135] width 270 height 206
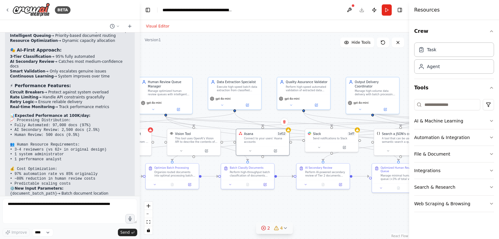
drag, startPoint x: 319, startPoint y: 198, endPoint x: 326, endPoint y: 211, distance: 14.8
click at [326, 211] on div ".deletable-edge-delete-btn { width: 20px; height: 20px; border: 0px solid #ffff…" at bounding box center [275, 135] width 270 height 206
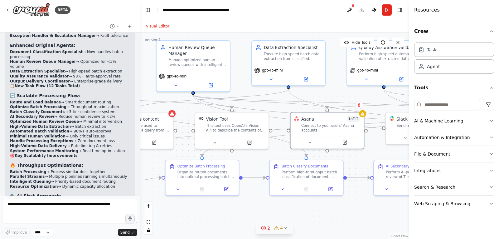
drag, startPoint x: 298, startPoint y: 207, endPoint x: 377, endPoint y: 206, distance: 79.2
click at [377, 206] on div ".deletable-edge-delete-btn { width: 20px; height: 20px; border: 0px solid #ffff…" at bounding box center [275, 135] width 270 height 206
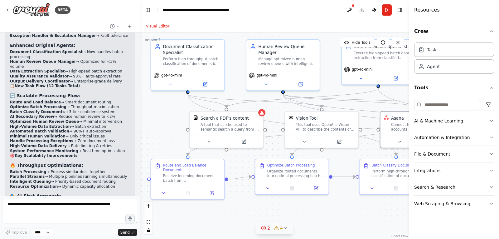
drag, startPoint x: 261, startPoint y: 206, endPoint x: 350, endPoint y: 205, distance: 89.2
click at [350, 205] on div ".deletable-edge-delete-btn { width: 20px; height: 20px; border: 0px solid #ffff…" at bounding box center [275, 135] width 270 height 206
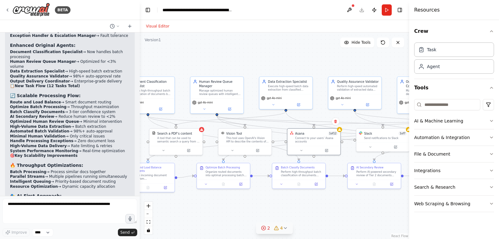
drag, startPoint x: 356, startPoint y: 202, endPoint x: 281, endPoint y: 195, distance: 75.5
click at [281, 195] on div ".deletable-edge-delete-btn { width: 20px; height: 20px; border: 0px solid #ffff…" at bounding box center [275, 135] width 270 height 206
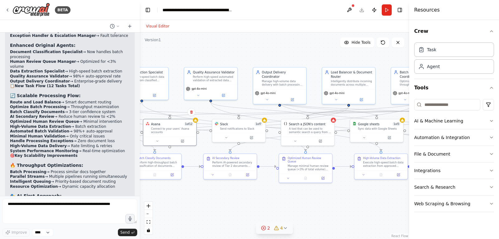
drag, startPoint x: 359, startPoint y: 198, endPoint x: 215, endPoint y: 189, distance: 144.4
click at [215, 189] on div ".deletable-edge-delete-btn { width: 20px; height: 20px; border: 0px solid #ffff…" at bounding box center [275, 135] width 270 height 206
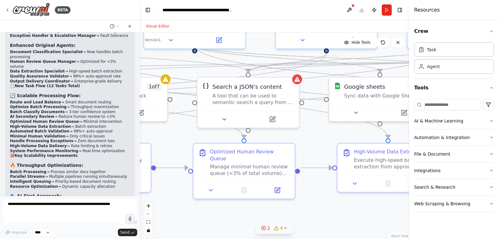
drag, startPoint x: 310, startPoint y: 190, endPoint x: 250, endPoint y: 227, distance: 70.9
click at [250, 227] on div ".deletable-edge-delete-btn { width: 20px; height: 20px; border: 0px solid #ffff…" at bounding box center [275, 135] width 270 height 206
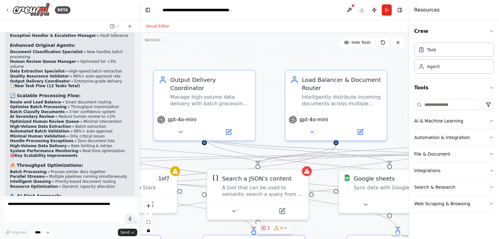
drag, startPoint x: 316, startPoint y: 144, endPoint x: 328, endPoint y: 231, distance: 87.5
click at [326, 238] on div ".deletable-edge-delete-btn { width: 20px; height: 20px; border: 0px solid #ffff…" at bounding box center [275, 135] width 270 height 206
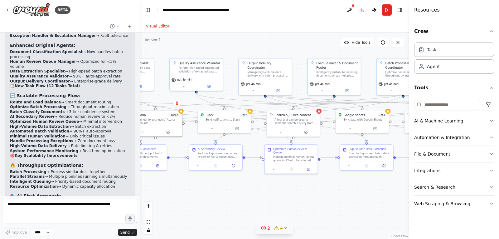
drag, startPoint x: 327, startPoint y: 216, endPoint x: 326, endPoint y: 138, distance: 78.0
click at [326, 138] on div ".deletable-edge-delete-btn { width: 20px; height: 20px; border: 0px solid #ffff…" at bounding box center [275, 135] width 270 height 206
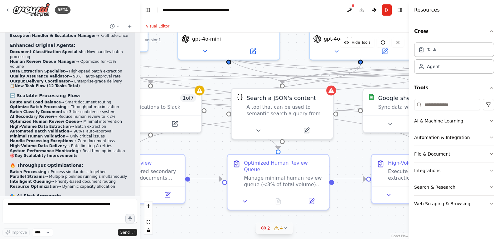
drag, startPoint x: 331, startPoint y: 186, endPoint x: 349, endPoint y: 213, distance: 32.6
click at [349, 213] on div ".deletable-edge-delete-btn { width: 20px; height: 20px; border: 0px solid #ffff…" at bounding box center [275, 135] width 270 height 206
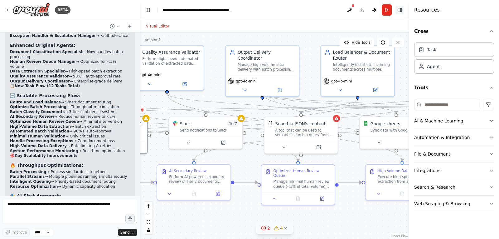
click at [401, 9] on button "Toggle Right Sidebar" at bounding box center [400, 10] width 9 height 9
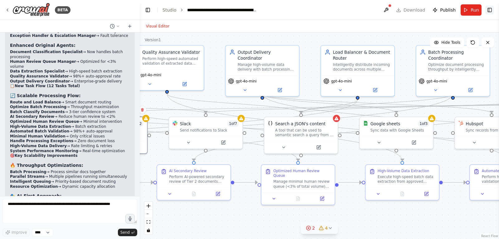
click at [490, 11] on button "Toggle Right Sidebar" at bounding box center [489, 10] width 9 height 9
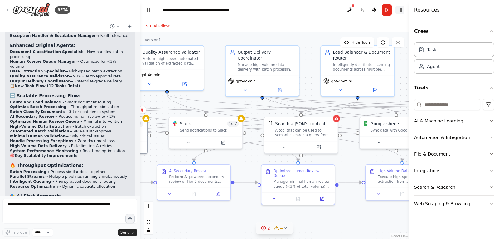
click at [397, 9] on button "Toggle Right Sidebar" at bounding box center [400, 10] width 9 height 9
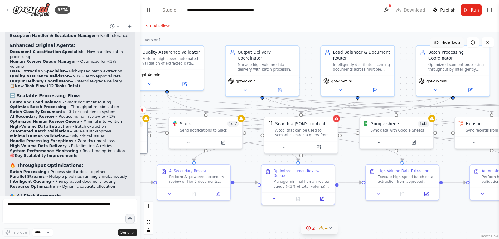
click at [443, 42] on button "Hide Tools" at bounding box center [447, 42] width 34 height 10
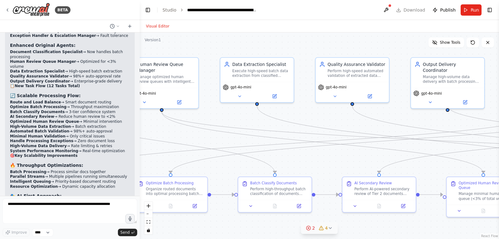
drag, startPoint x: 268, startPoint y: 114, endPoint x: 451, endPoint y: 127, distance: 183.6
click at [451, 127] on div ".deletable-edge-delete-btn { width: 20px; height: 20px; border: 0px solid #ffff…" at bounding box center [319, 135] width 359 height 206
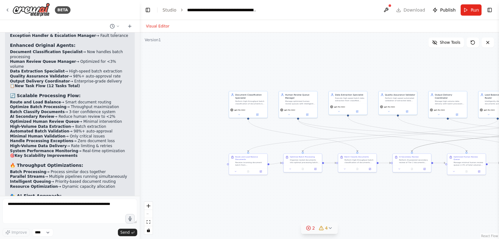
drag, startPoint x: 444, startPoint y: 140, endPoint x: 331, endPoint y: 128, distance: 113.6
click at [213, 75] on div ".deletable-edge-delete-btn { width: 20px; height: 20px; border: 0px solid #ffff…" at bounding box center [213, 75] width 0 height 0
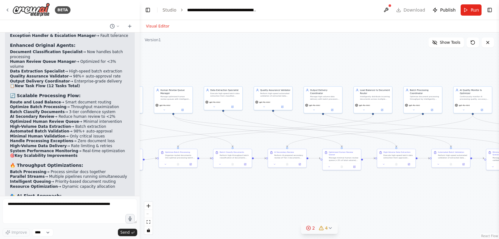
drag, startPoint x: 403, startPoint y: 195, endPoint x: 298, endPoint y: 190, distance: 105.3
click at [298, 190] on div ".deletable-edge-delete-btn { width: 20px; height: 20px; border: 0px solid #ffff…" at bounding box center [319, 135] width 359 height 206
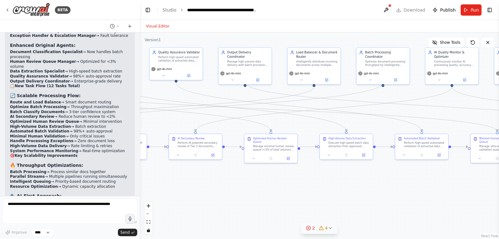
drag, startPoint x: 402, startPoint y: 186, endPoint x: 327, endPoint y: 186, distance: 75.8
click at [327, 186] on div ".deletable-edge-delete-btn { width: 20px; height: 20px; border: 0px solid #ffff…" at bounding box center [319, 135] width 359 height 206
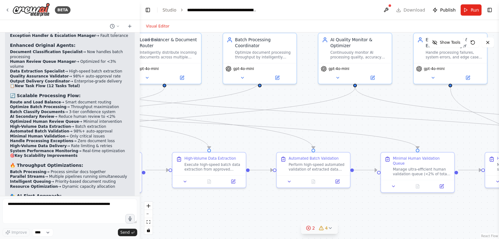
drag, startPoint x: 422, startPoint y: 184, endPoint x: 287, endPoint y: 222, distance: 140.4
click at [287, 222] on div ".deletable-edge-delete-btn { width: 20px; height: 20px; border: 0px solid #ffff…" at bounding box center [319, 135] width 359 height 206
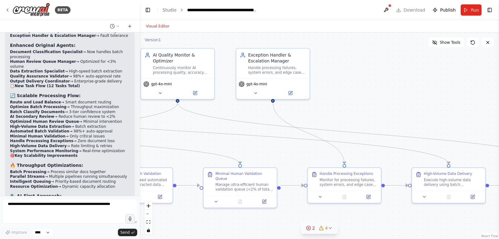
drag, startPoint x: 422, startPoint y: 198, endPoint x: 251, endPoint y: 212, distance: 171.5
click at [251, 212] on div ".deletable-edge-delete-btn { width: 20px; height: 20px; border: 0px solid #ffff…" at bounding box center [319, 135] width 359 height 206
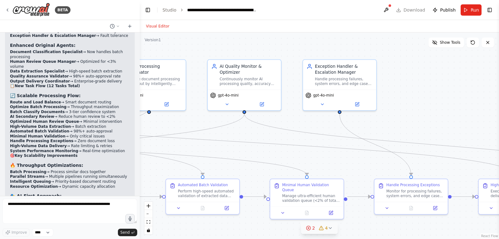
drag, startPoint x: 370, startPoint y: 112, endPoint x: 472, endPoint y: 116, distance: 102.1
click at [472, 116] on div ".deletable-edge-delete-btn { width: 20px; height: 20px; border: 0px solid #ffff…" at bounding box center [319, 135] width 359 height 206
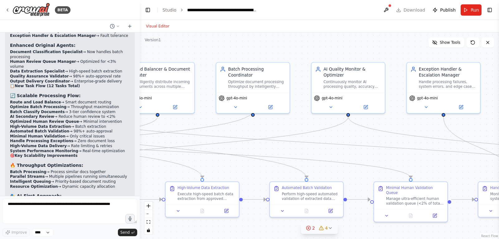
drag, startPoint x: 294, startPoint y: 116, endPoint x: 398, endPoint y: 119, distance: 103.9
click at [398, 119] on div ".deletable-edge-delete-btn { width: 20px; height: 20px; border: 0px solid #ffff…" at bounding box center [319, 135] width 359 height 206
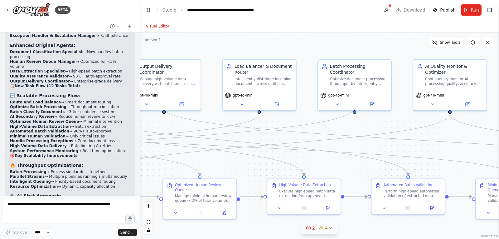
drag, startPoint x: 270, startPoint y: 118, endPoint x: 371, endPoint y: 115, distance: 101.7
click at [371, 115] on div ".deletable-edge-delete-btn { width: 20px; height: 20px; border: 0px solid #ffff…" at bounding box center [319, 135] width 359 height 206
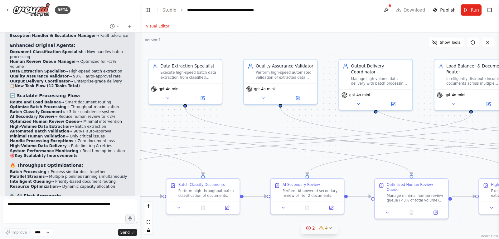
drag, startPoint x: 234, startPoint y: 161, endPoint x: 446, endPoint y: 161, distance: 211.8
click at [446, 161] on div ".deletable-edge-delete-btn { width: 20px; height: 20px; border: 0px solid #ffff…" at bounding box center [319, 135] width 359 height 206
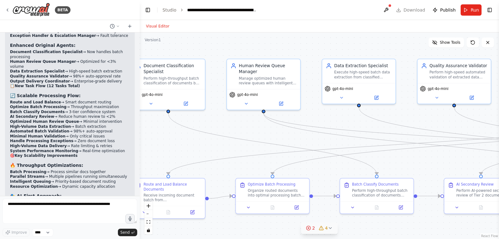
drag, startPoint x: 257, startPoint y: 162, endPoint x: 442, endPoint y: 161, distance: 184.7
click at [442, 161] on div ".deletable-edge-delete-btn { width: 20px; height: 20px; border: 0px solid #ffff…" at bounding box center [319, 135] width 359 height 206
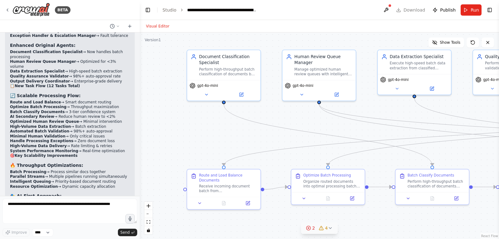
drag, startPoint x: 219, startPoint y: 146, endPoint x: 264, endPoint y: 137, distance: 45.5
click at [264, 137] on div ".deletable-edge-delete-btn { width: 20px; height: 20px; border: 0px solid #ffff…" at bounding box center [319, 135] width 359 height 206
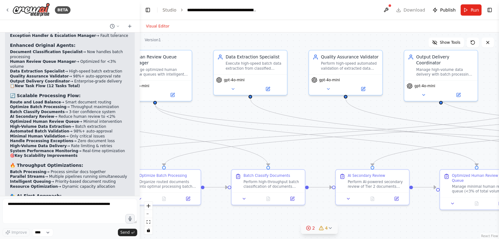
drag, startPoint x: 415, startPoint y: 215, endPoint x: 251, endPoint y: 215, distance: 163.5
click at [251, 215] on div ".deletable-edge-delete-btn { width: 20px; height: 20px; border: 0px solid #ffff…" at bounding box center [319, 135] width 359 height 206
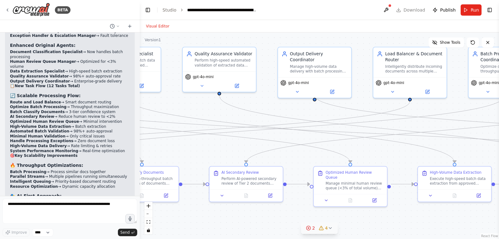
drag, startPoint x: 377, startPoint y: 214, endPoint x: 250, endPoint y: 211, distance: 126.7
click at [250, 211] on div ".deletable-edge-delete-btn { width: 20px; height: 20px; border: 0px solid #ffff…" at bounding box center [319, 135] width 359 height 206
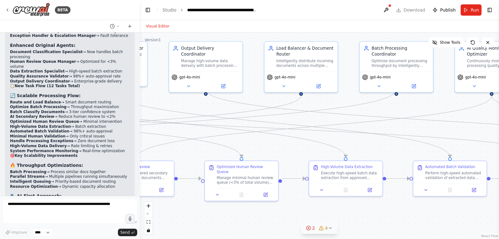
drag, startPoint x: 394, startPoint y: 215, endPoint x: 286, endPoint y: 209, distance: 108.7
click at [286, 209] on div ".deletable-edge-delete-btn { width: 20px; height: 20px; border: 0px solid #ffff…" at bounding box center [319, 135] width 359 height 206
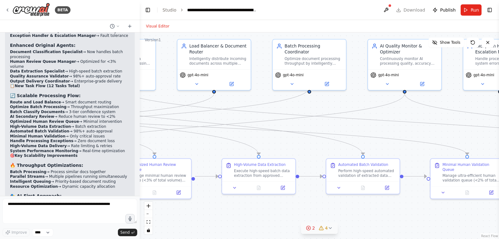
drag, startPoint x: 400, startPoint y: 211, endPoint x: 313, endPoint y: 209, distance: 87.1
click at [313, 209] on div ".deletable-edge-delete-btn { width: 20px; height: 20px; border: 0px solid #ffff…" at bounding box center [319, 135] width 359 height 206
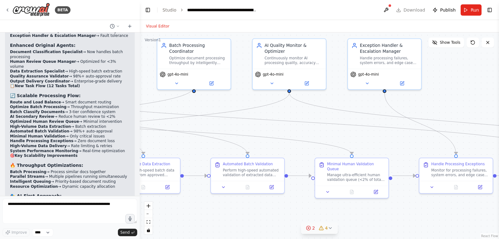
drag, startPoint x: 349, startPoint y: 208, endPoint x: 316, endPoint y: 208, distance: 33.4
click at [316, 208] on div ".deletable-edge-delete-btn { width: 20px; height: 20px; border: 0px solid #ffff…" at bounding box center [319, 135] width 359 height 206
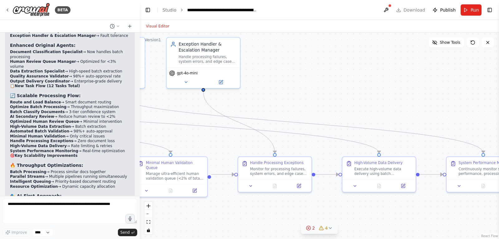
drag, startPoint x: 450, startPoint y: 207, endPoint x: 269, endPoint y: 206, distance: 180.9
click at [269, 206] on div ".deletable-edge-delete-btn { width: 20px; height: 20px; border: 0px solid #ffff…" at bounding box center [319, 135] width 359 height 206
click at [373, 206] on div ".deletable-edge-delete-btn { width: 20px; height: 20px; border: 0px solid #ffff…" at bounding box center [319, 135] width 359 height 206
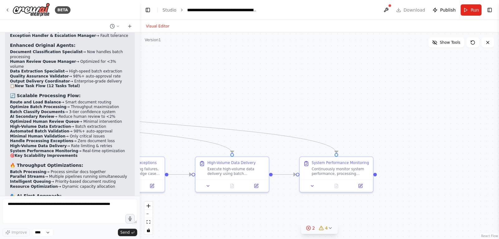
drag, startPoint x: 392, startPoint y: 206, endPoint x: 214, endPoint y: 206, distance: 178.1
click at [214, 206] on div ".deletable-edge-delete-btn { width: 20px; height: 20px; border: 0px solid #ffff…" at bounding box center [319, 135] width 359 height 206
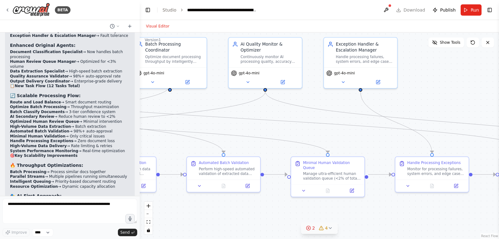
drag, startPoint x: 260, startPoint y: 206, endPoint x: 564, endPoint y: 206, distance: 304.2
click at [499, 206] on html "BETA Agentic AI solutions for IDP use cases. 06:11 PM ▶ Thought process I'll he…" at bounding box center [249, 119] width 499 height 239
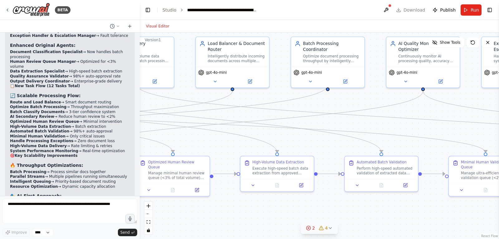
drag, startPoint x: 301, startPoint y: 205, endPoint x: 460, endPoint y: 204, distance: 159.4
click at [460, 204] on div ".deletable-edge-delete-btn { width: 20px; height: 20px; border: 0px solid #ffff…" at bounding box center [319, 135] width 359 height 206
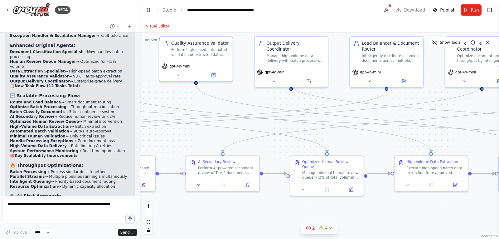
drag, startPoint x: 334, startPoint y: 203, endPoint x: 440, endPoint y: 203, distance: 105.8
click at [440, 203] on div ".deletable-edge-delete-btn { width: 20px; height: 20px; border: 0px solid #ffff…" at bounding box center [319, 135] width 359 height 206
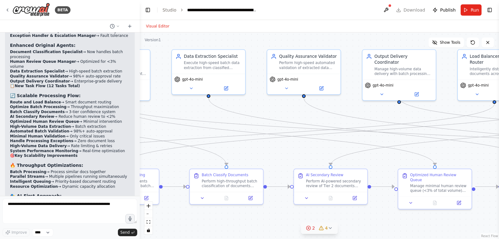
drag, startPoint x: 307, startPoint y: 200, endPoint x: 415, endPoint y: 213, distance: 108.7
click at [415, 213] on div ".deletable-edge-delete-btn { width: 20px; height: 20px; border: 0px solid #ffff…" at bounding box center [319, 135] width 359 height 206
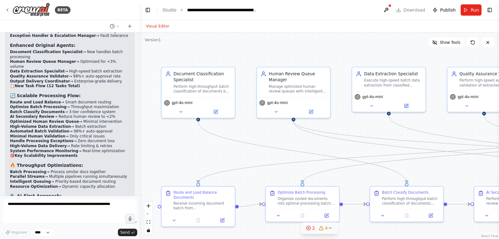
drag, startPoint x: 197, startPoint y: 111, endPoint x: 377, endPoint y: 129, distance: 181.2
click at [377, 129] on div ".deletable-edge-delete-btn { width: 20px; height: 20px; border: 0px solid #ffff…" at bounding box center [319, 135] width 359 height 206
click at [180, 111] on icon at bounding box center [180, 110] width 5 height 5
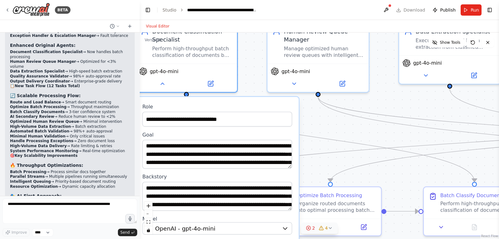
click at [406, 105] on div ".deletable-edge-delete-btn { width: 20px; height: 20px; border: 0px solid #ffff…" at bounding box center [319, 135] width 359 height 206
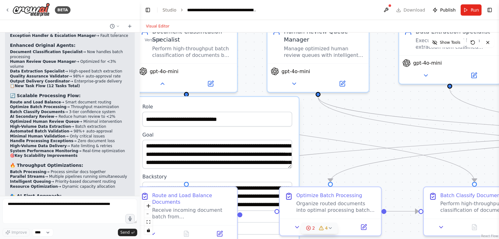
click at [406, 105] on div ".deletable-edge-delete-btn { width: 20px; height: 20px; border: 0px solid #ffff…" at bounding box center [319, 135] width 359 height 206
click at [387, 94] on div ".deletable-edge-delete-btn { width: 20px; height: 20px; border: 0px solid #ffff…" at bounding box center [319, 135] width 359 height 206
click at [322, 124] on div ".deletable-edge-delete-btn { width: 20px; height: 20px; border: 0px solid #ffff…" at bounding box center [319, 135] width 359 height 206
click at [336, 119] on div ".deletable-edge-delete-btn { width: 20px; height: 20px; border: 0px solid #ffff…" at bounding box center [319, 135] width 359 height 206
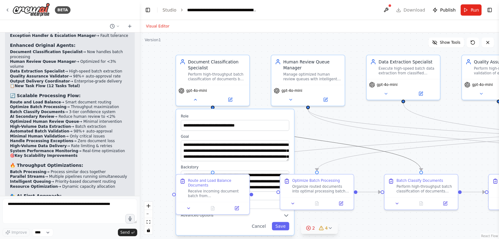
click at [326, 139] on icon "Edge from 36524c8e-df1d-43d7-be40-82b0b0b1c03c to 5d3357ec-8c77-4d6c-9a0a-71f39…" at bounding box center [317, 139] width 208 height 61
click at [337, 136] on div ".deletable-edge-delete-btn { width: 20px; height: 20px; border: 0px solid #ffff…" at bounding box center [319, 135] width 359 height 206
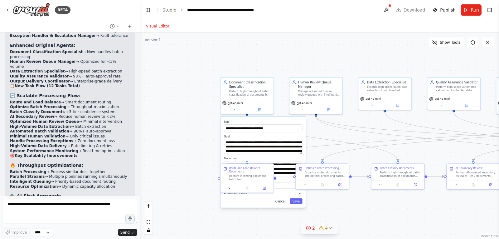
click at [281, 201] on button "Cancel" at bounding box center [280, 201] width 15 height 6
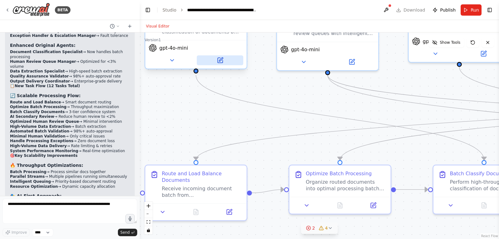
click at [221, 60] on icon at bounding box center [221, 59] width 4 height 4
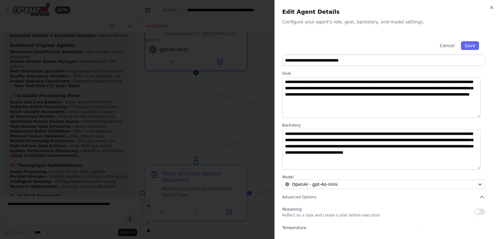
scroll to position [0, 0]
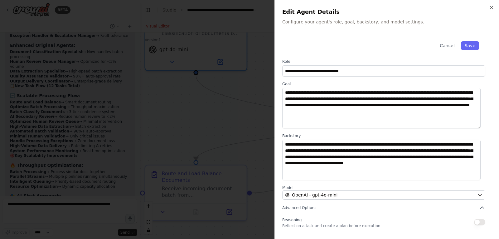
click at [496, 7] on div "**********" at bounding box center [387, 119] width 225 height 239
click at [493, 7] on icon "button" at bounding box center [491, 7] width 5 height 5
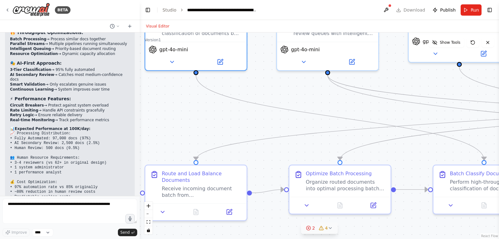
scroll to position [3741, 0]
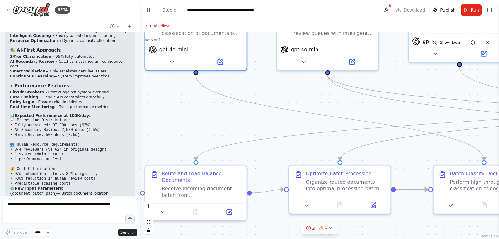
click at [61, 191] on li "{document_batch_path} → Batch document location" at bounding box center [70, 193] width 120 height 5
drag, startPoint x: 61, startPoint y: 117, endPoint x: 103, endPoint y: 134, distance: 45.6
click at [103, 191] on ul "{document_batch_path} → Batch document location {priority_threshold} → High-pri…" at bounding box center [70, 204] width 120 height 26
click at [103, 212] on li "All original parameters still supported" at bounding box center [70, 214] width 120 height 5
drag, startPoint x: 98, startPoint y: 135, endPoint x: 7, endPoint y: 114, distance: 93.9
